Goal: Understand process/instructions: Learn how to perform a task or action

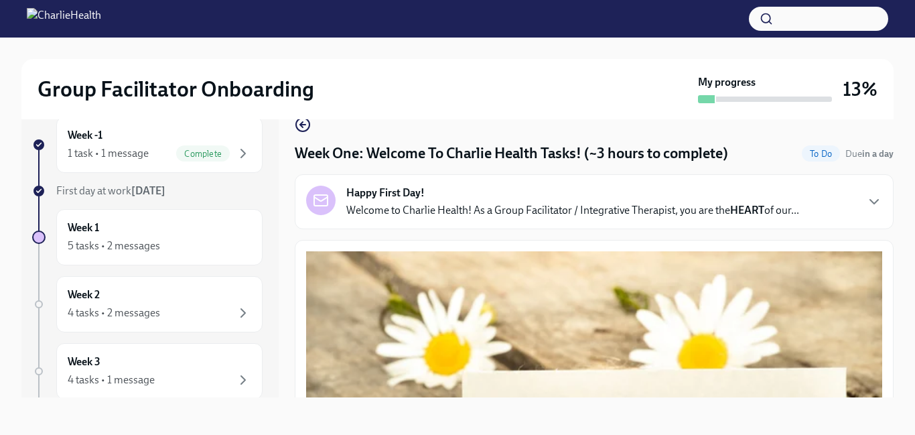
scroll to position [1572, 0]
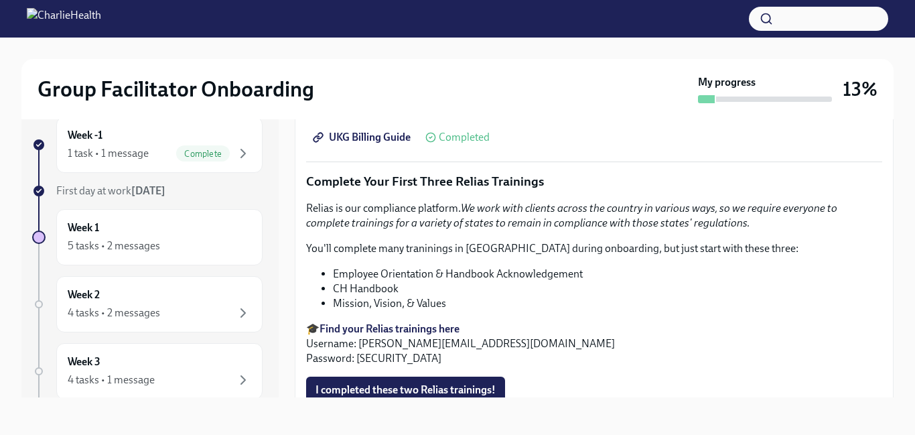
click at [833, 296] on div "Relias is our compliance platform. We work with clients across the country in v…" at bounding box center [594, 283] width 576 height 165
click at [240, 317] on icon "button" at bounding box center [243, 313] width 16 height 16
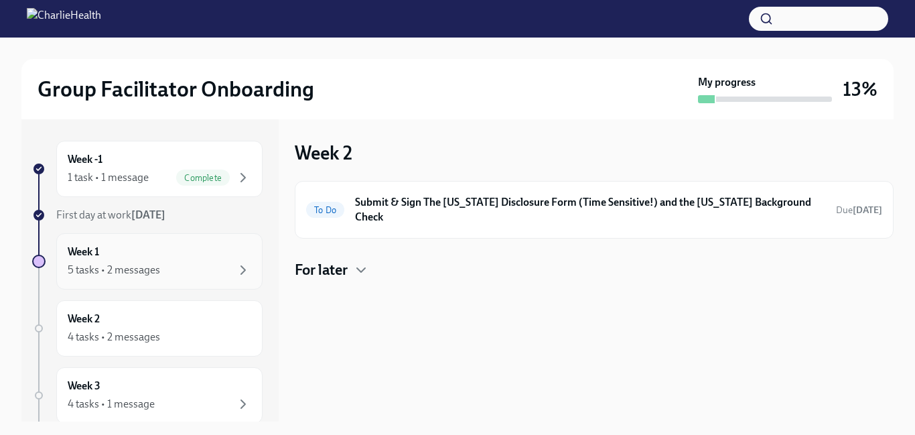
click at [232, 267] on div "5 tasks • 2 messages" at bounding box center [160, 270] width 184 height 16
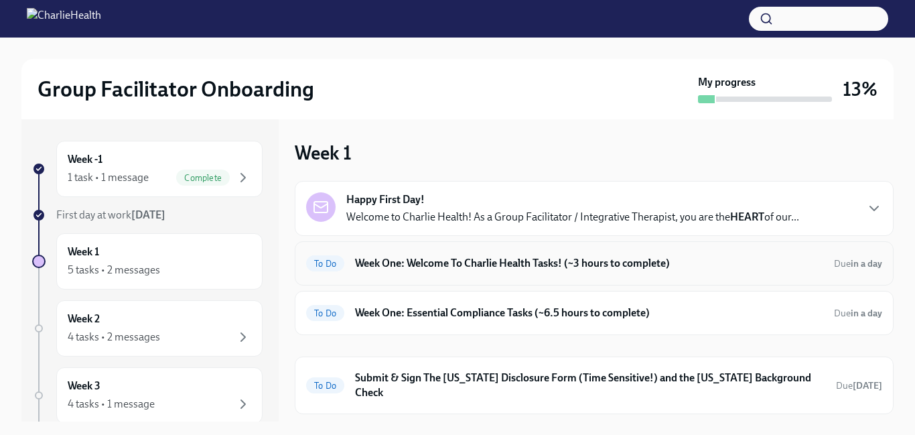
click at [501, 267] on h6 "Week One: Welcome To Charlie Health Tasks! (~3 hours to complete)" at bounding box center [589, 263] width 468 height 15
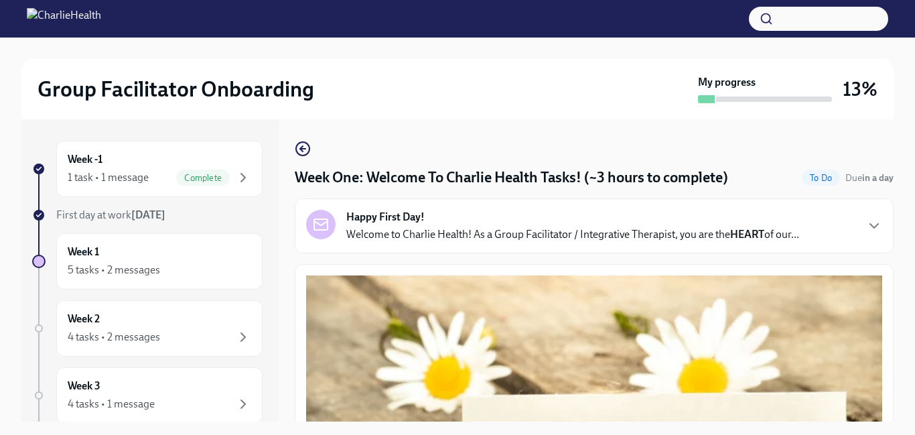
scroll to position [24, 0]
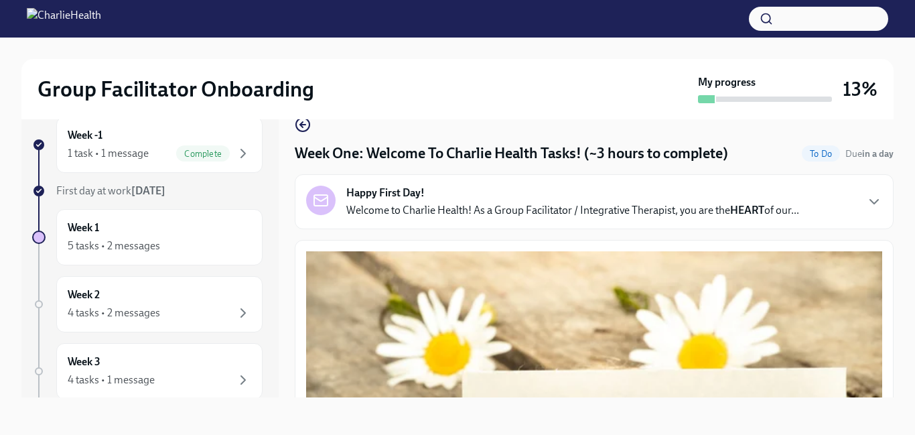
drag, startPoint x: 804, startPoint y: 338, endPoint x: 802, endPoint y: 392, distance: 55.0
click at [802, 392] on button "Zoom image" at bounding box center [594, 424] width 576 height 346
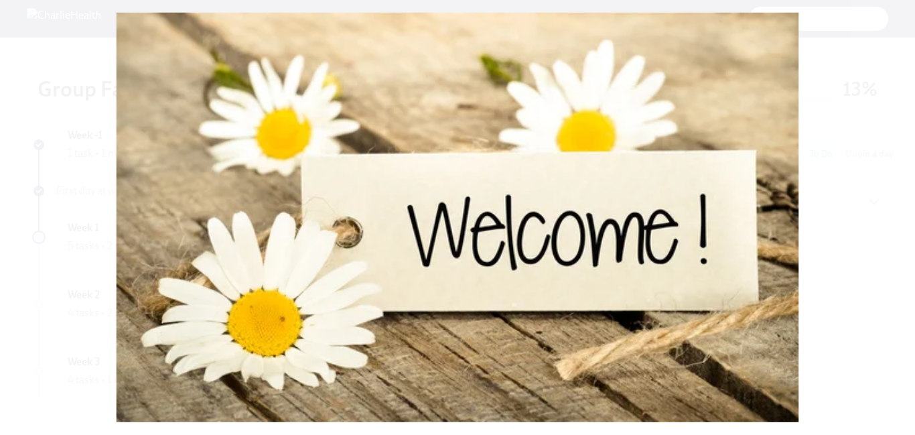
click at [802, 392] on button "Unzoom image" at bounding box center [457, 217] width 915 height 435
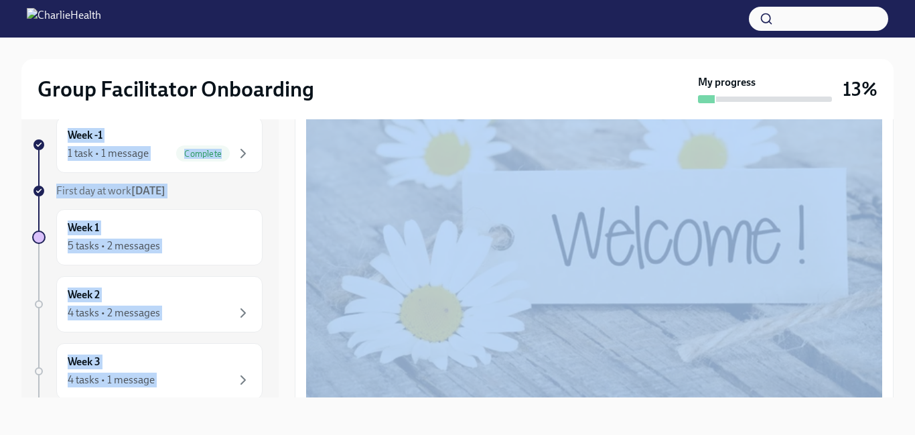
drag, startPoint x: 889, startPoint y: 117, endPoint x: 885, endPoint y: 150, distance: 33.7
click at [885, 150] on div "Group Facilitator Onboarding My progress 13% Week -1 1 task • 1 message Complet…" at bounding box center [457, 223] width 915 height 421
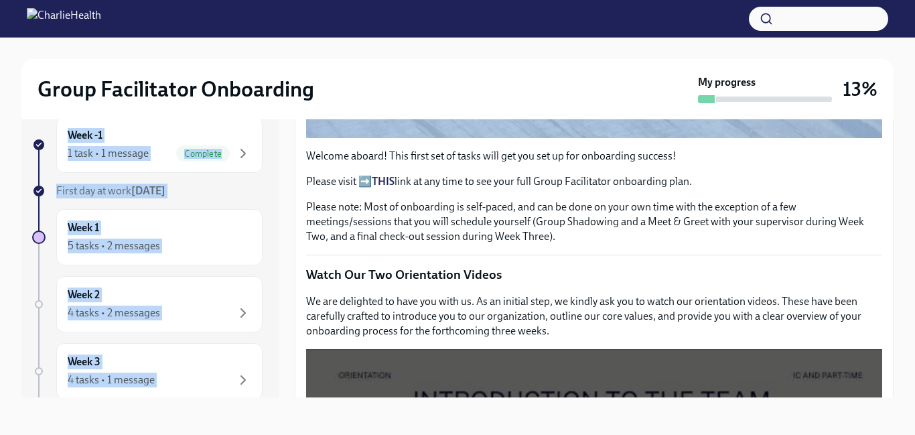
scroll to position [469, 0]
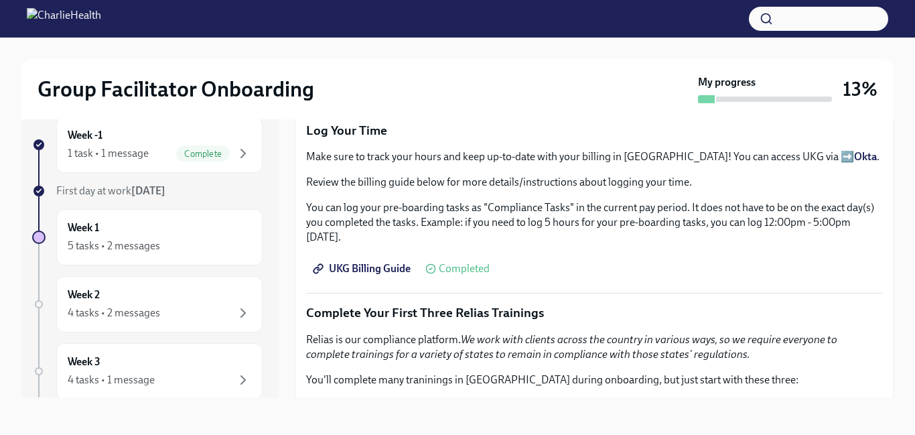
scroll to position [1465, 0]
